Goal: Task Accomplishment & Management: Complete application form

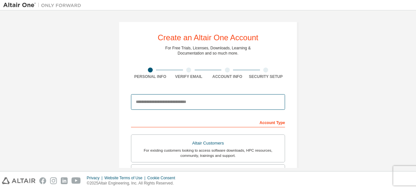
click at [195, 104] on input "email" at bounding box center [208, 102] width 154 height 16
type input "**********"
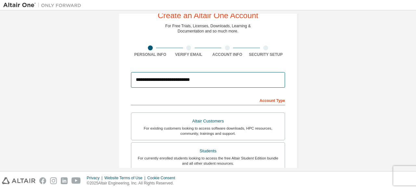
scroll to position [49, 0]
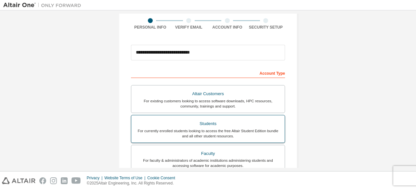
click at [219, 126] on div "Students" at bounding box center [208, 123] width 146 height 9
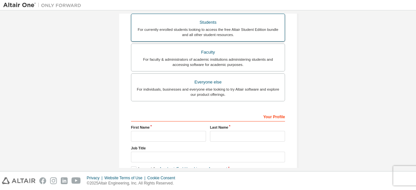
scroll to position [205, 0]
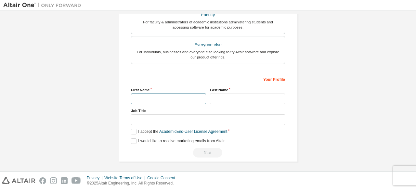
click at [154, 100] on input "text" at bounding box center [168, 99] width 75 height 11
type input "*"
type input "********"
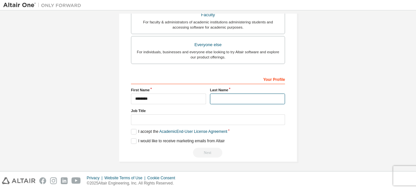
click at [218, 100] on input "text" at bounding box center [247, 99] width 75 height 11
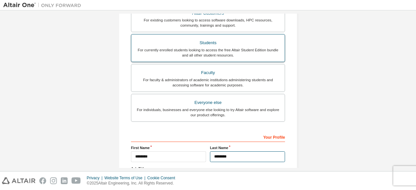
scroll to position [195, 0]
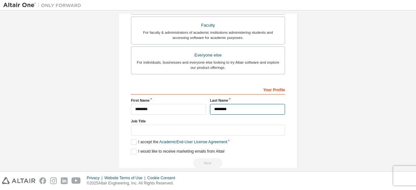
type input "********"
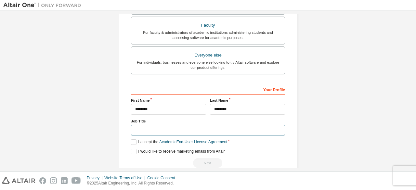
click at [204, 130] on input "text" at bounding box center [208, 130] width 154 height 11
type input "*******"
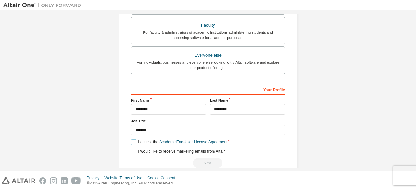
click at [133, 141] on label "I accept the Academic End-User License Agreement" at bounding box center [179, 143] width 96 height 6
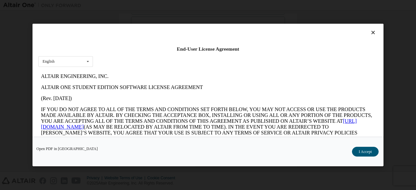
scroll to position [0, 0]
click at [361, 151] on button "I Accept" at bounding box center [365, 152] width 27 height 10
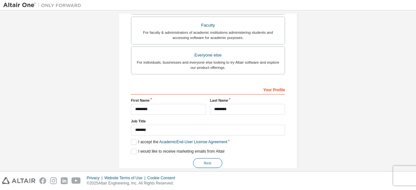
click at [202, 161] on button "Next" at bounding box center [207, 163] width 29 height 10
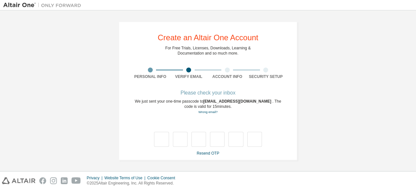
type input "*"
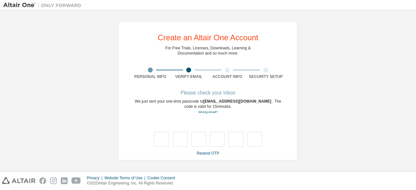
type input "*"
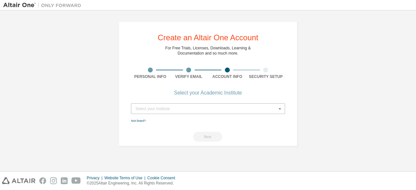
click at [213, 110] on div "Select your Institute" at bounding box center [207, 109] width 142 height 4
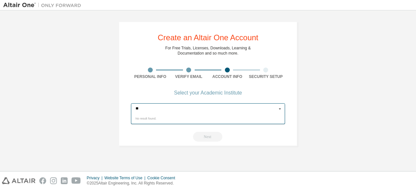
type input "*"
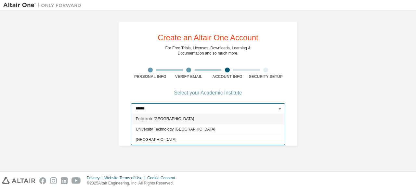
type input "******"
click at [280, 109] on icon at bounding box center [280, 109] width 8 height 10
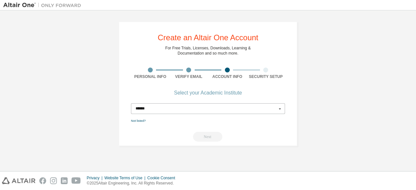
click at [280, 109] on icon at bounding box center [280, 109] width 8 height 10
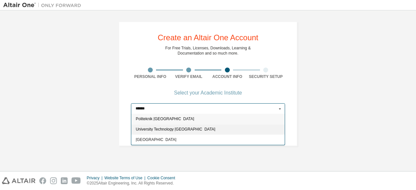
click at [226, 128] on span "University Technology [GEOGRAPHIC_DATA]" at bounding box center [208, 130] width 145 height 4
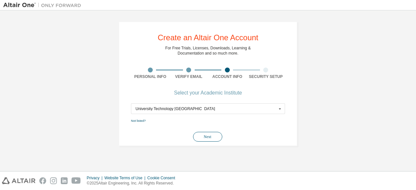
click at [208, 134] on button "Next" at bounding box center [207, 137] width 29 height 10
